Goal: Information Seeking & Learning: Learn about a topic

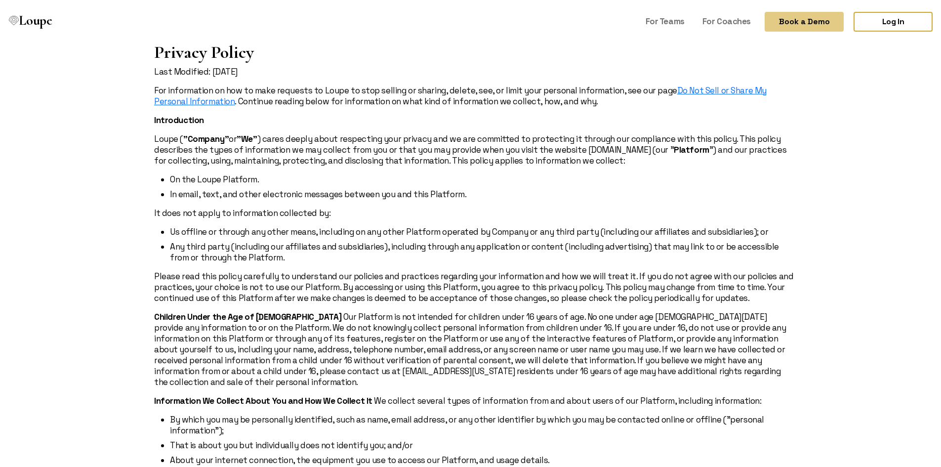
drag, startPoint x: 356, startPoint y: 384, endPoint x: 377, endPoint y: 167, distance: 217.4
click at [727, 21] on link "For Coaches" at bounding box center [726, 19] width 56 height 19
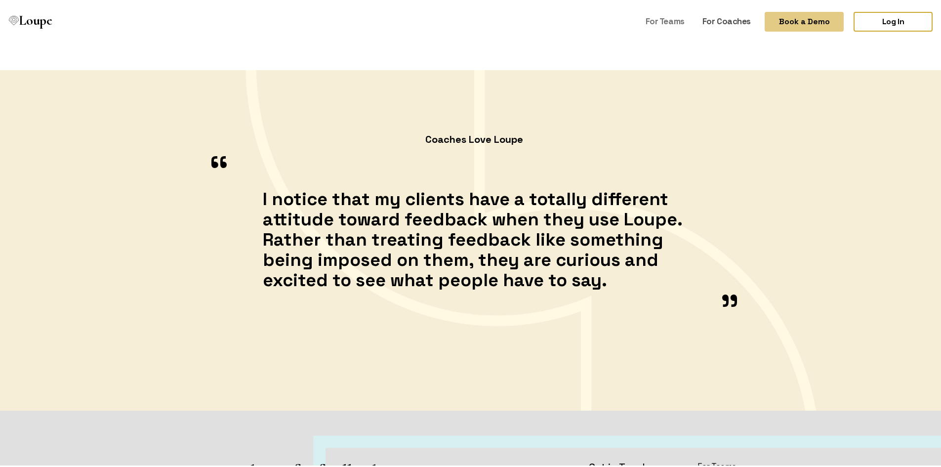
scroll to position [1324, 0]
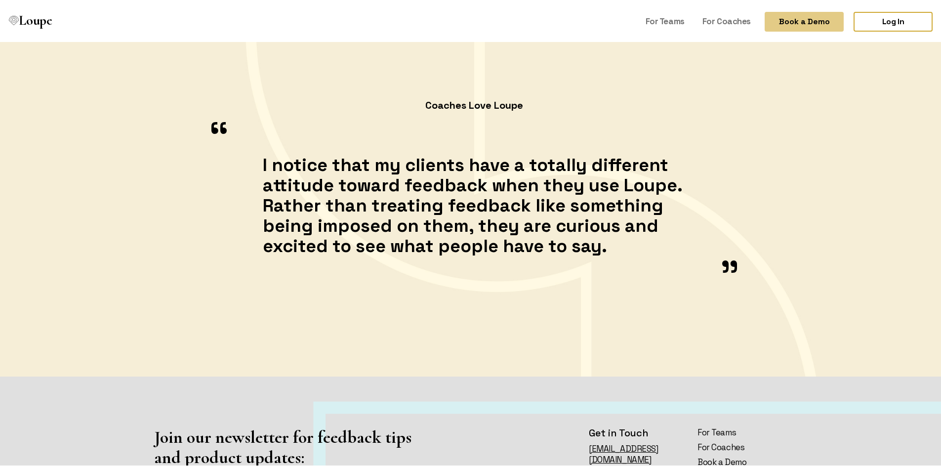
drag, startPoint x: 247, startPoint y: 161, endPoint x: 643, endPoint y: 249, distance: 405.2
click at [643, 249] on div "“ I notice that my clients have a totally different attitude toward feedback wh…" at bounding box center [474, 208] width 652 height 188
click at [641, 249] on blockquote "I notice that my clients have a totally different attitude toward feedback when…" at bounding box center [474, 204] width 423 height 180
click at [563, 244] on blockquote "I notice that my clients have a totally different attitude toward feedback when…" at bounding box center [474, 204] width 423 height 180
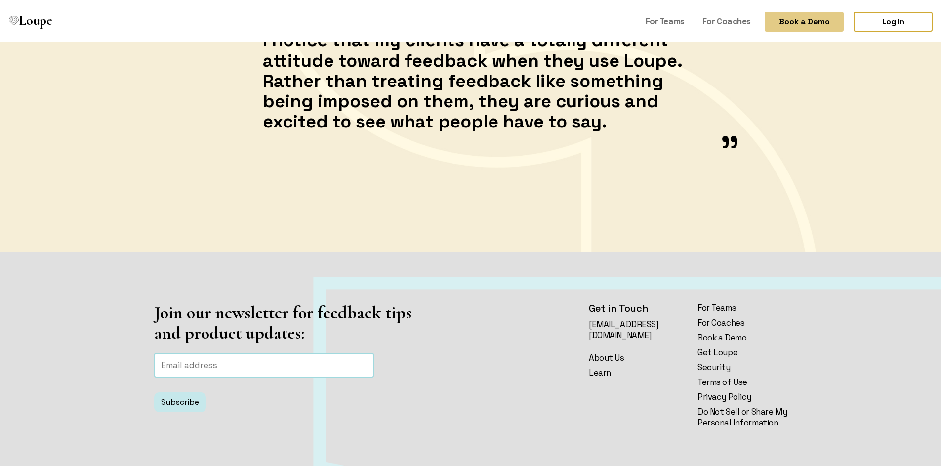
scroll to position [1522, 0]
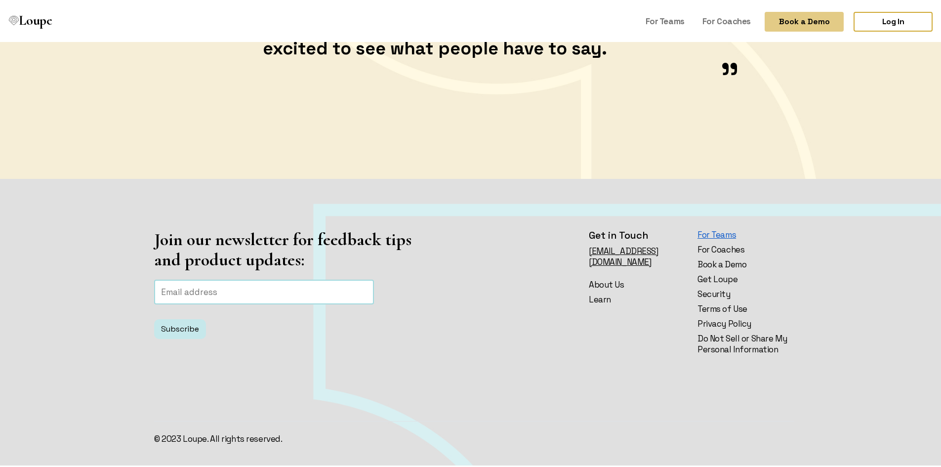
click at [703, 232] on link "For Teams" at bounding box center [745, 232] width 97 height 11
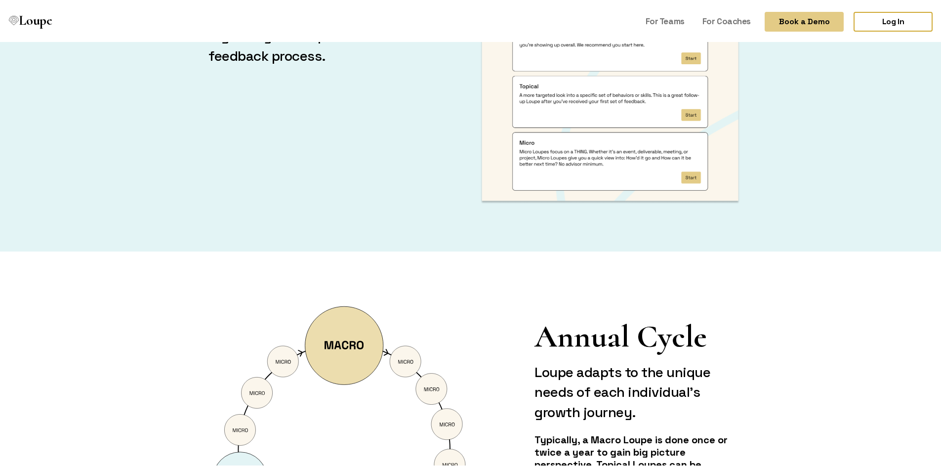
scroll to position [1729, 0]
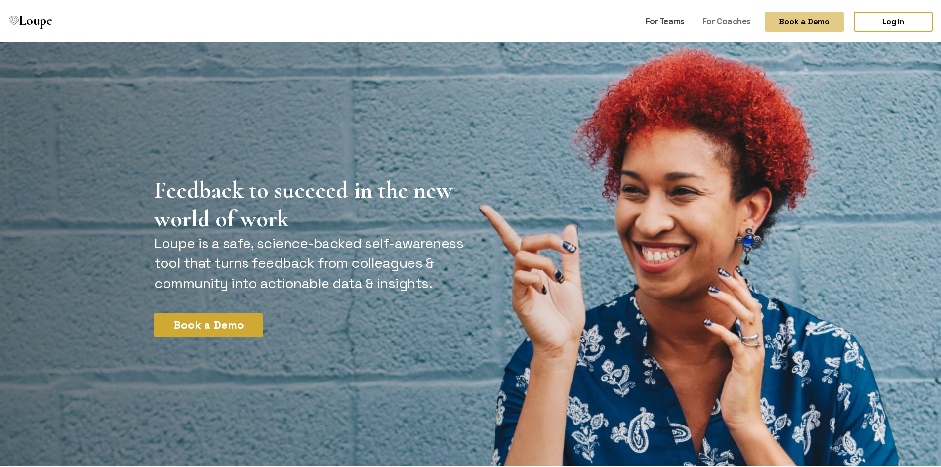
click at [661, 19] on link "For Teams" at bounding box center [665, 19] width 47 height 19
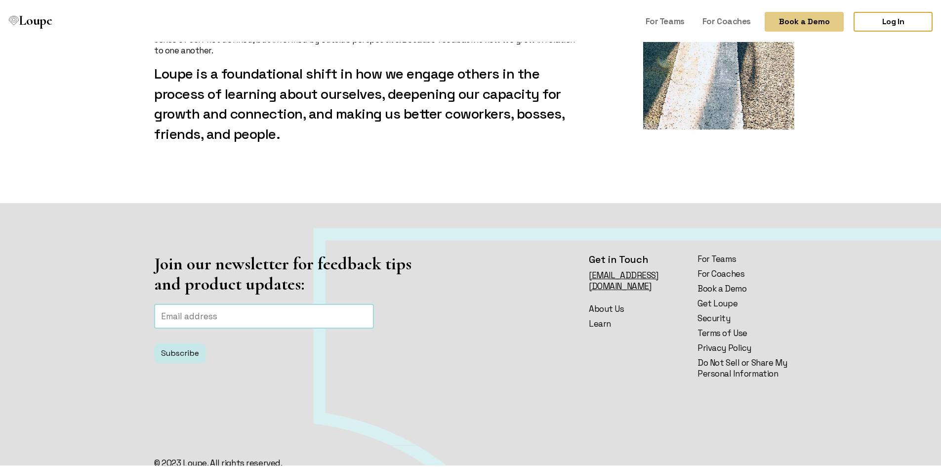
scroll to position [1162, 0]
